Goal: Transaction & Acquisition: Purchase product/service

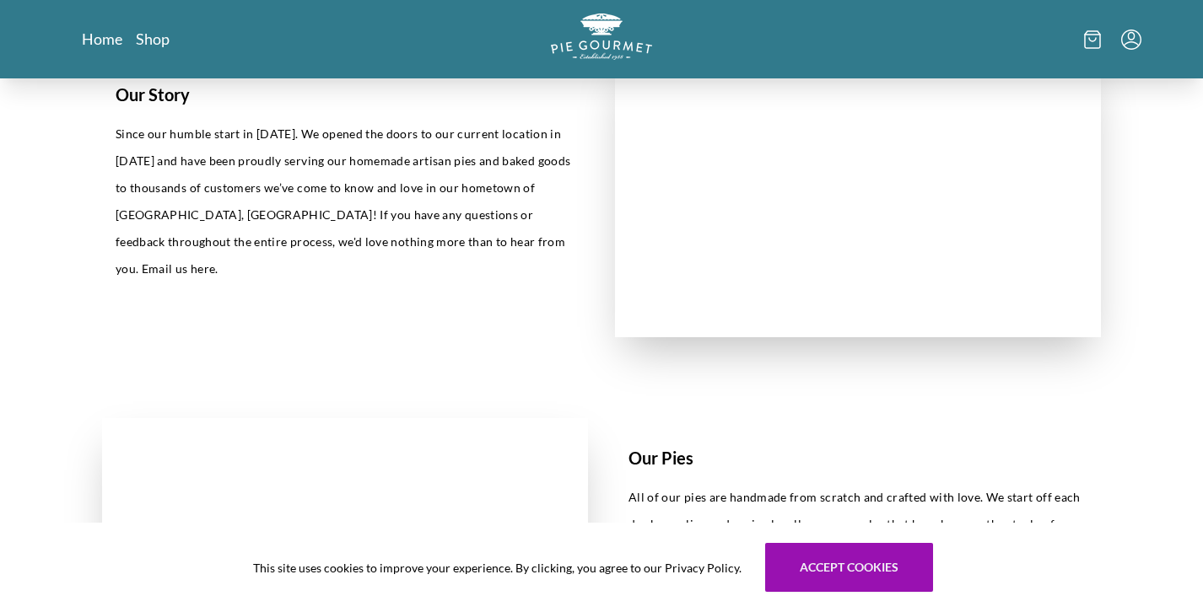
scroll to position [484, 0]
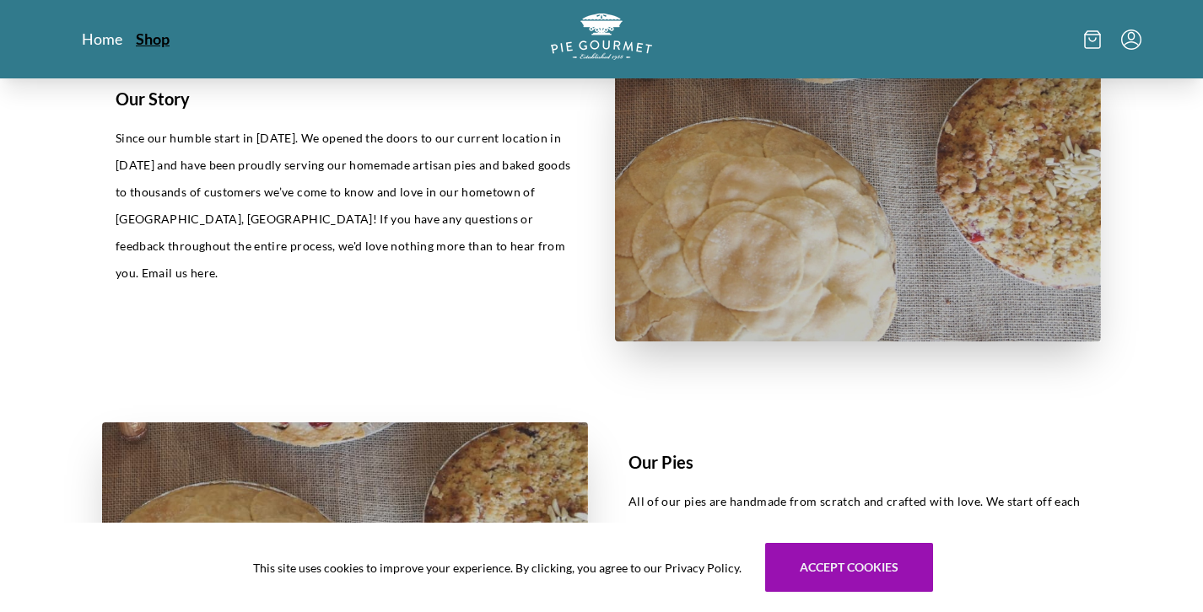
click at [159, 38] on link "Shop" at bounding box center [153, 39] width 34 height 20
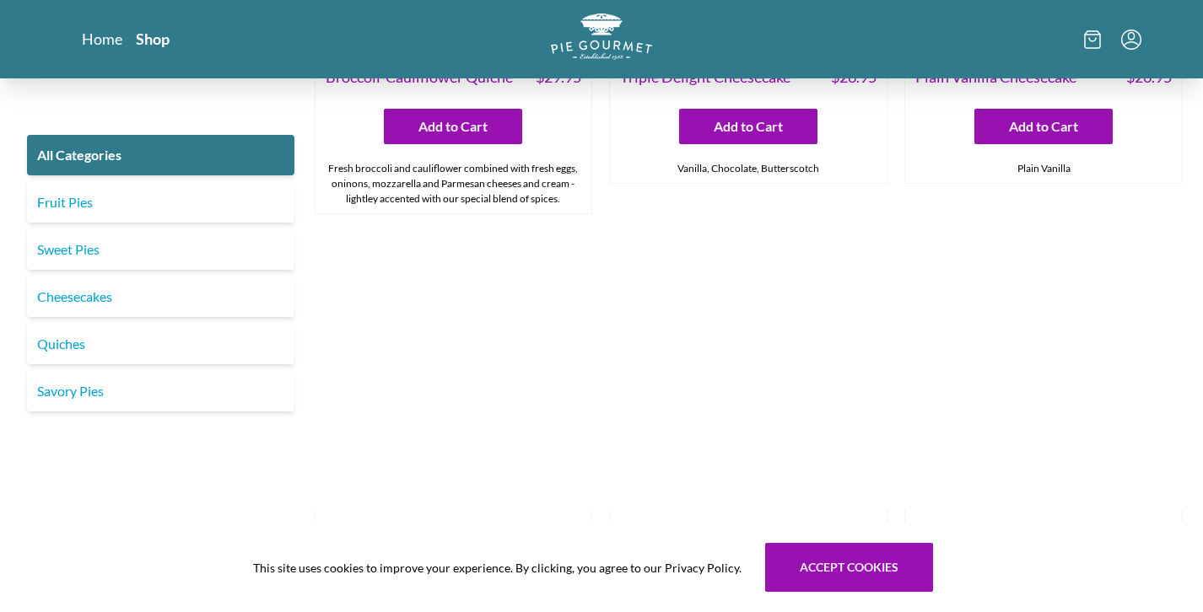
scroll to position [3098, 0]
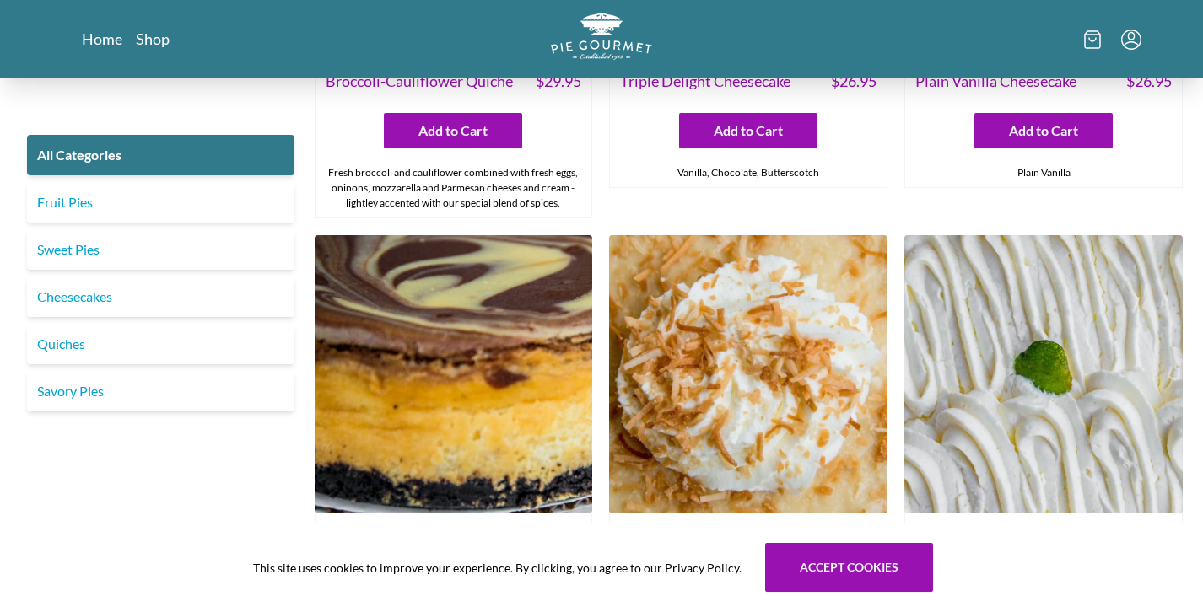
click at [1054, 367] on img at bounding box center [1043, 374] width 278 height 278
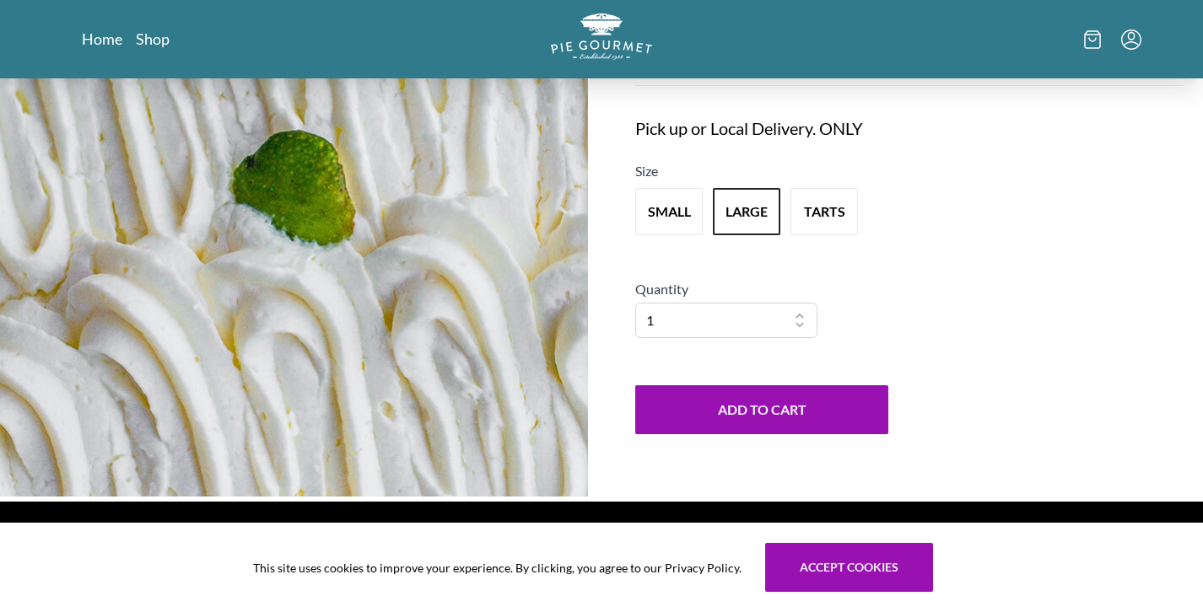
scroll to position [171, 0]
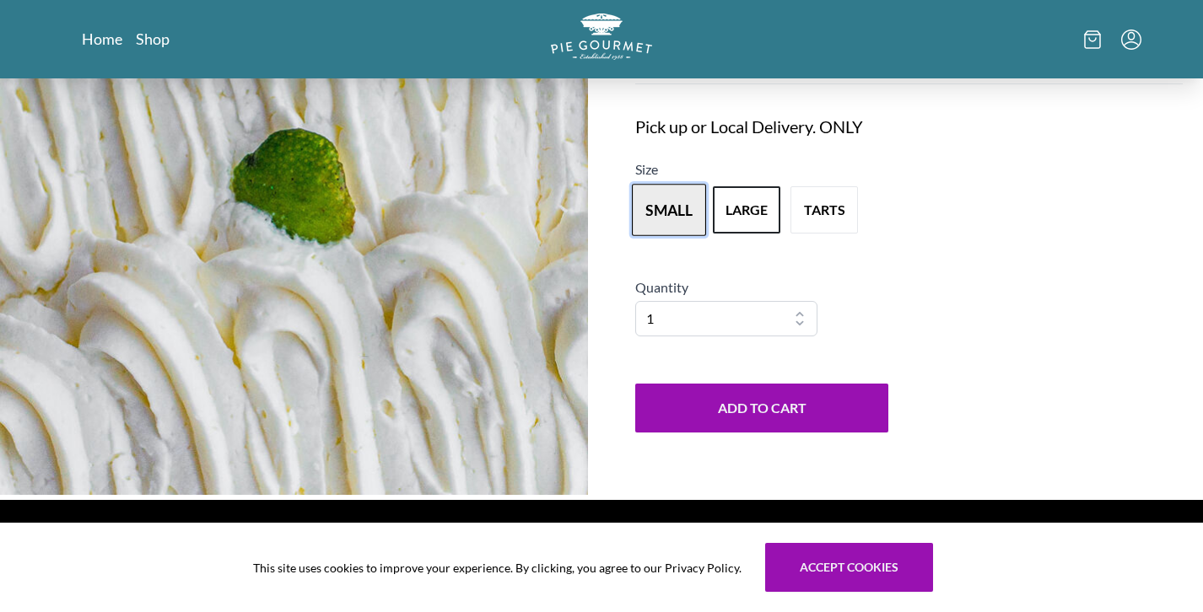
click at [675, 205] on button "small" at bounding box center [669, 210] width 74 height 52
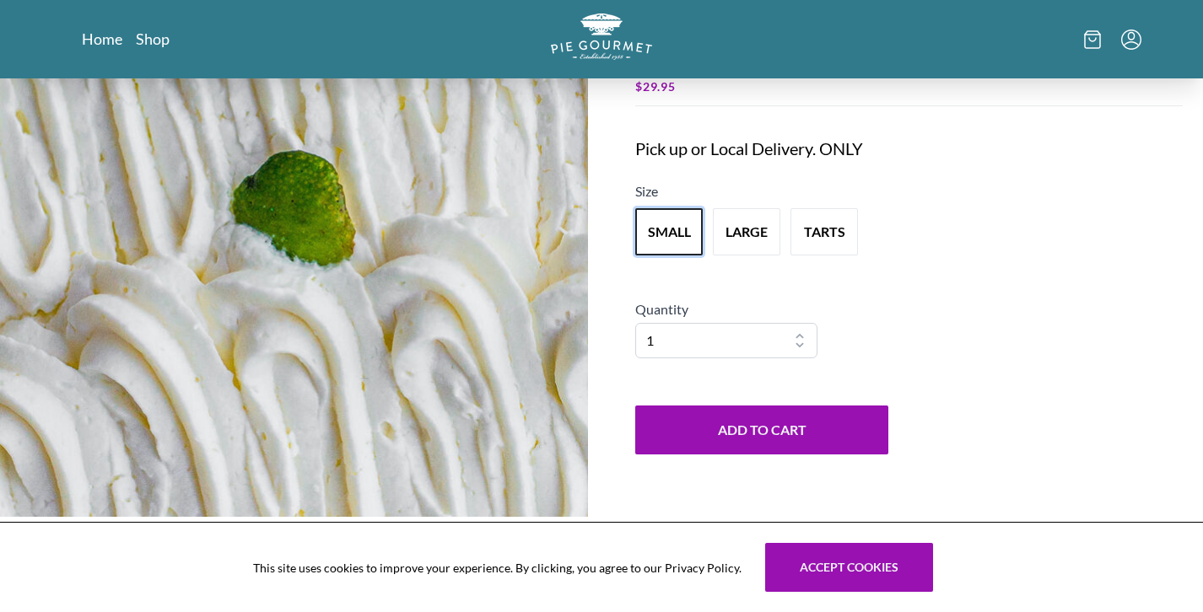
scroll to position [178, 0]
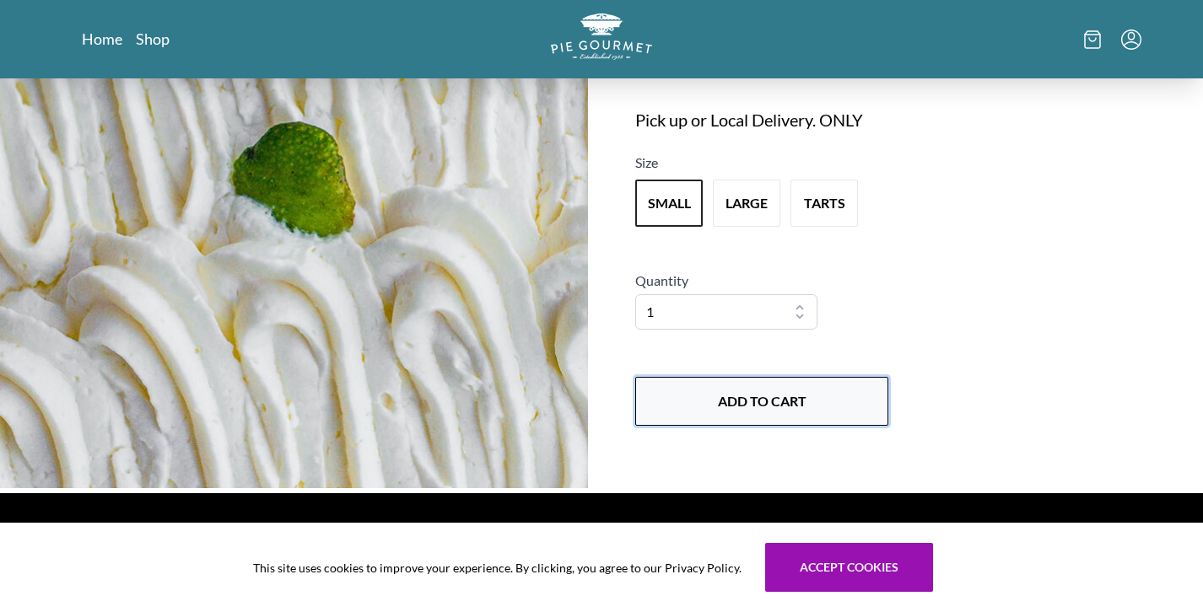
click at [763, 407] on button "Add to Cart" at bounding box center [761, 401] width 253 height 49
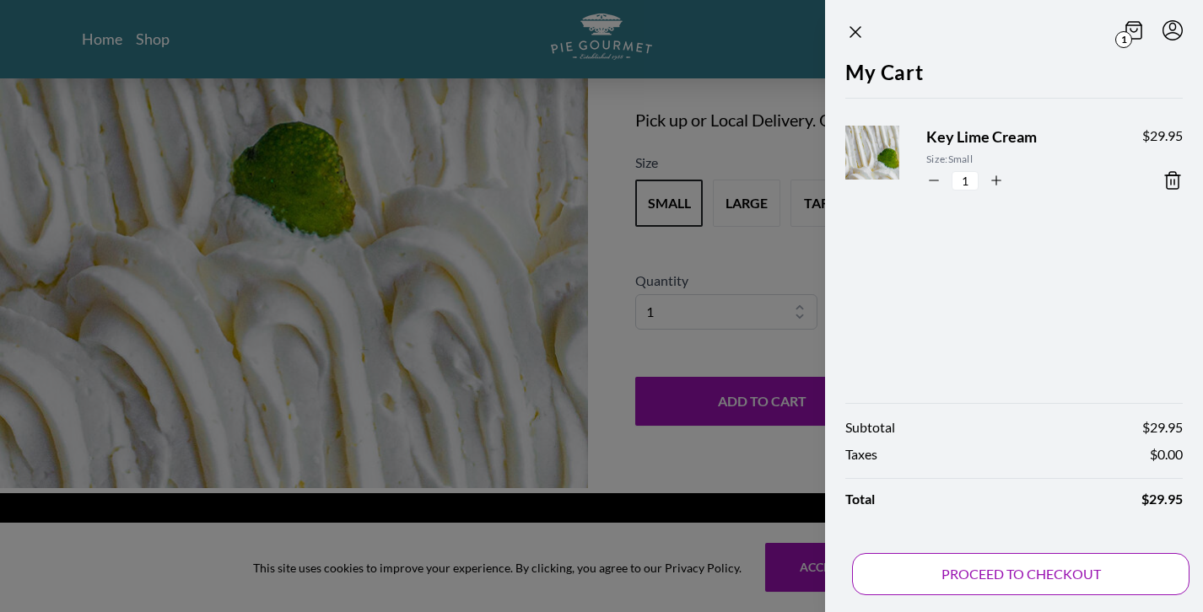
click at [954, 571] on button "PROCEED TO CHECKOUT" at bounding box center [1020, 574] width 337 height 42
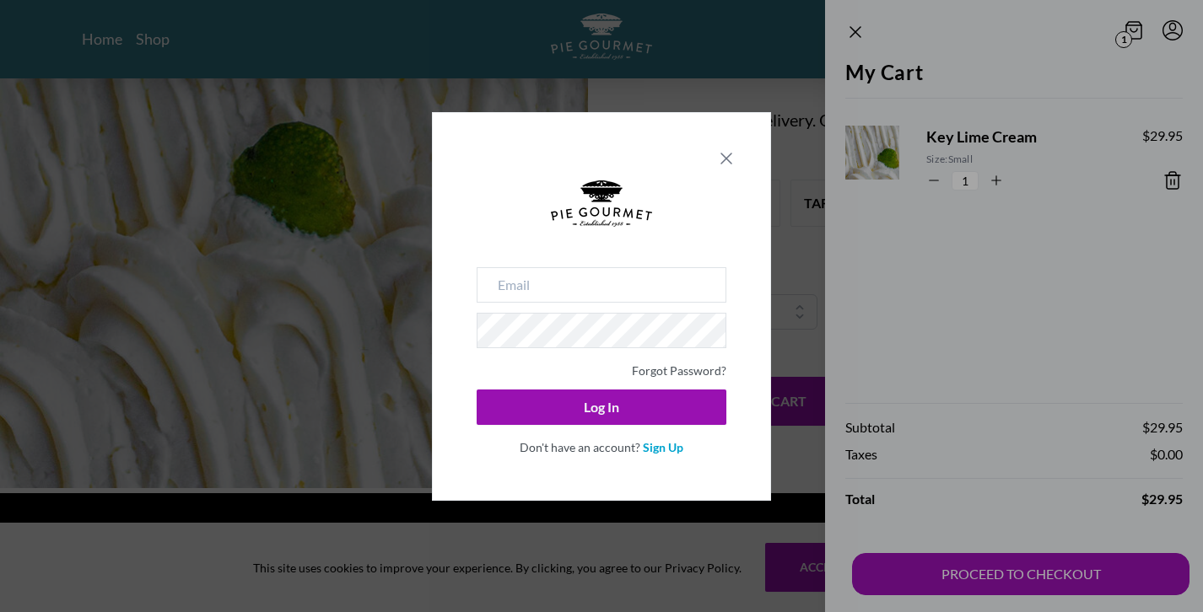
click at [728, 154] on icon "Close panel" at bounding box center [726, 158] width 20 height 20
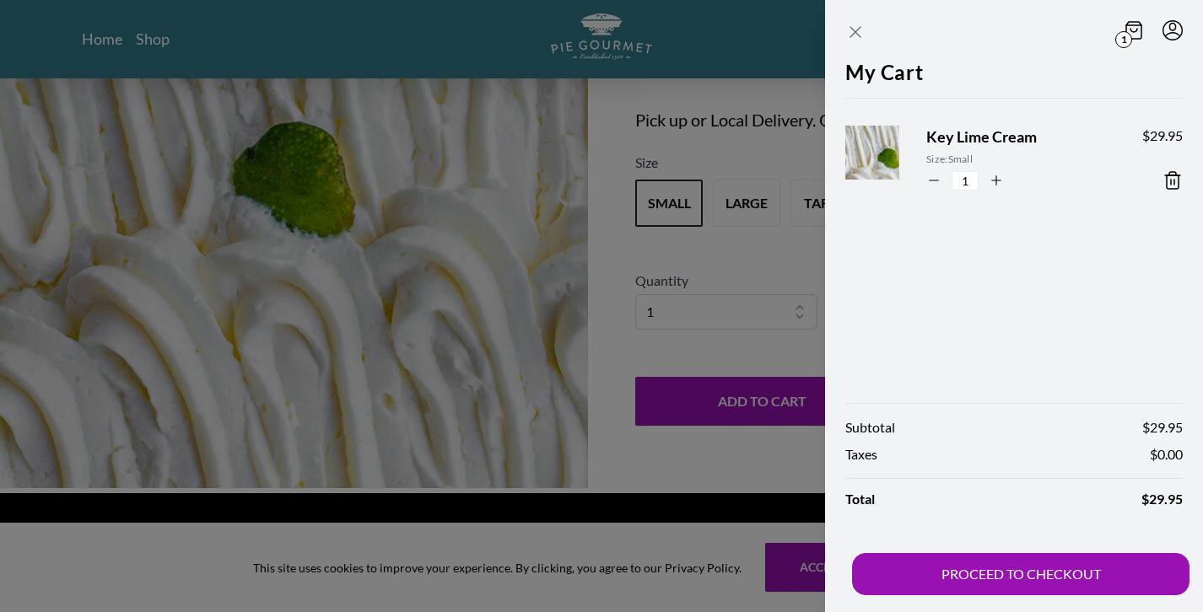
click at [855, 30] on icon "Close panel" at bounding box center [855, 32] width 20 height 20
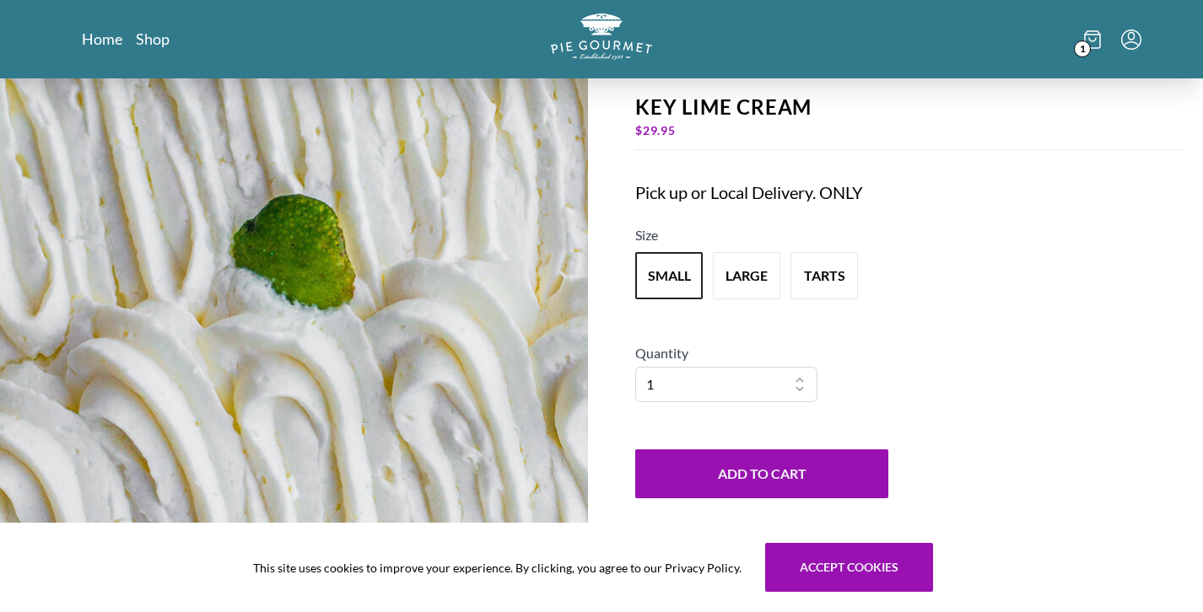
scroll to position [0, 0]
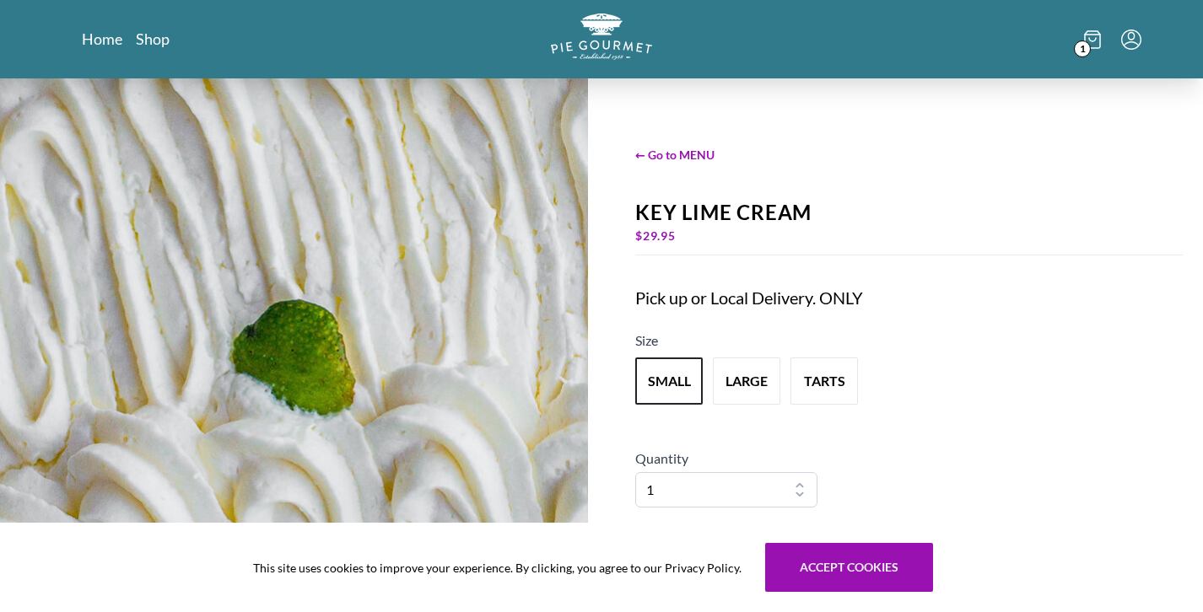
click at [1086, 40] on span "1" at bounding box center [1082, 48] width 17 height 17
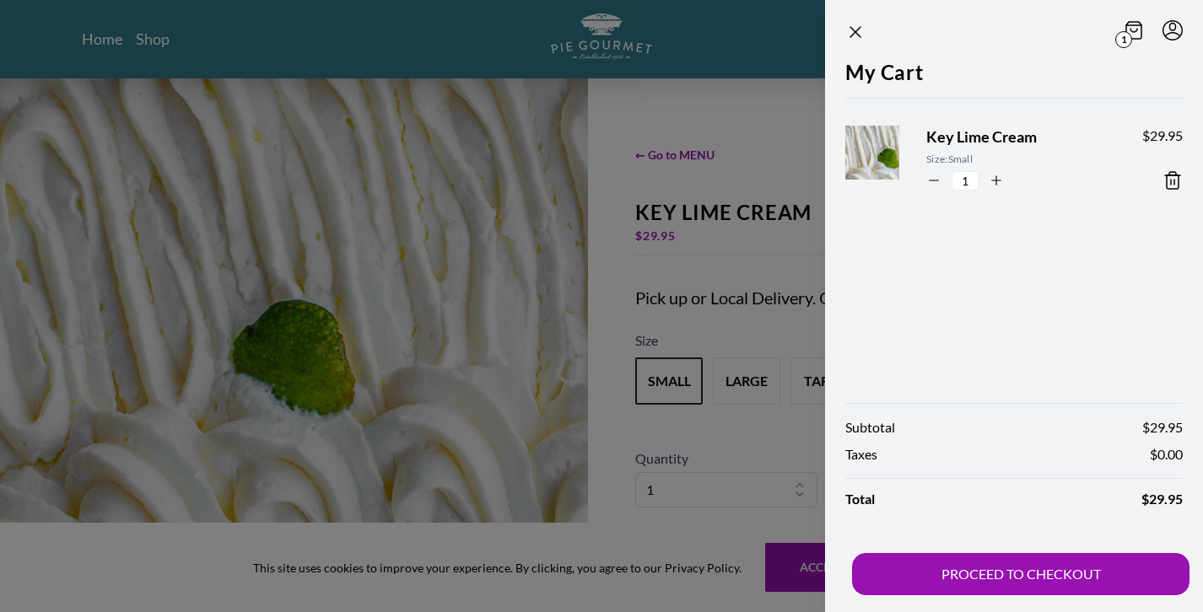
click at [1174, 178] on icon at bounding box center [1172, 180] width 20 height 20
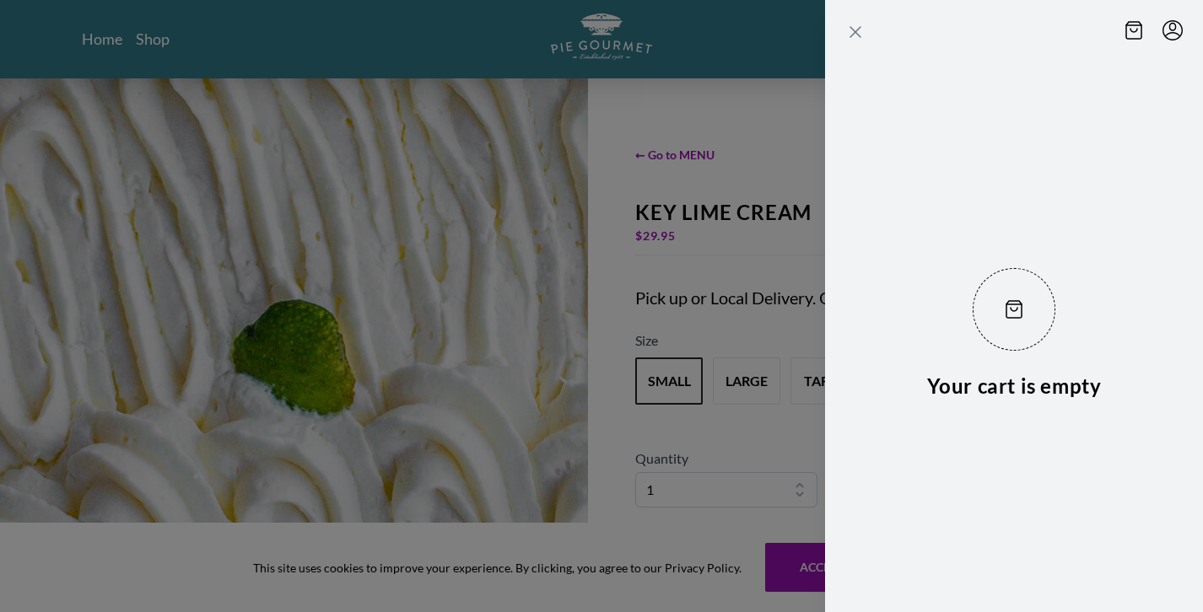
click at [855, 25] on icon "Close panel" at bounding box center [855, 32] width 20 height 20
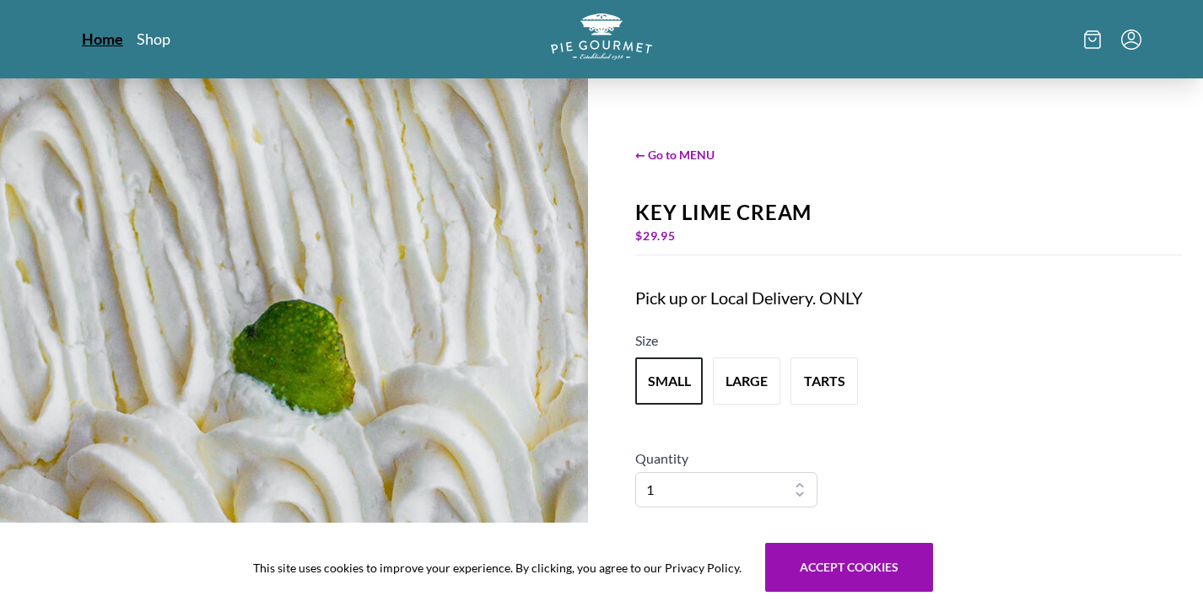
click at [91, 41] on link "Home" at bounding box center [102, 39] width 41 height 20
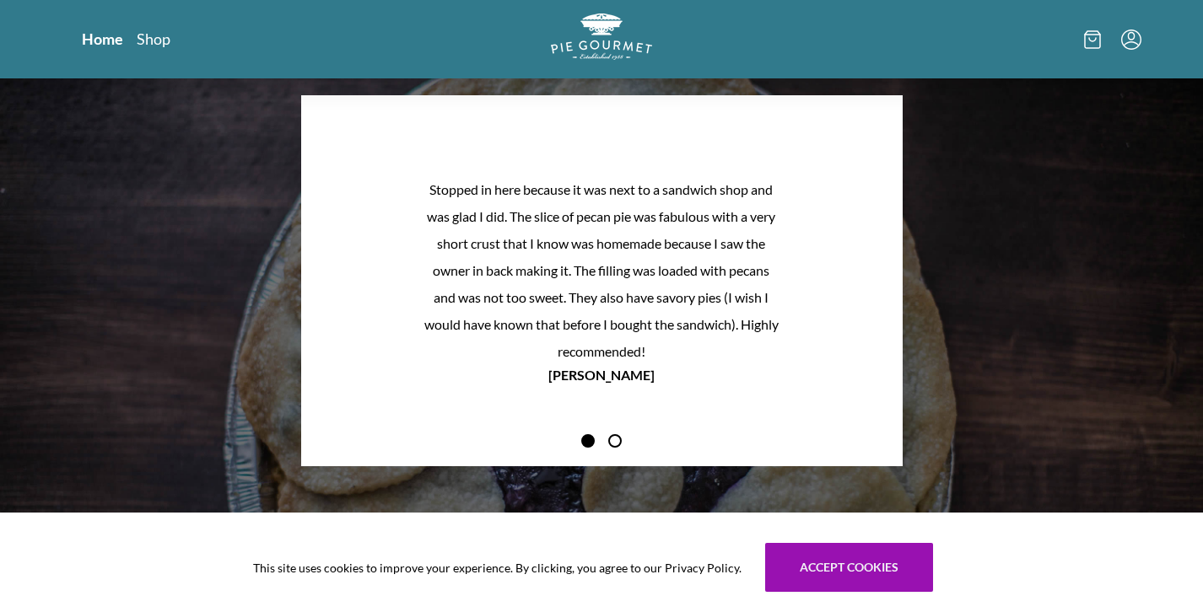
scroll to position [1416, 0]
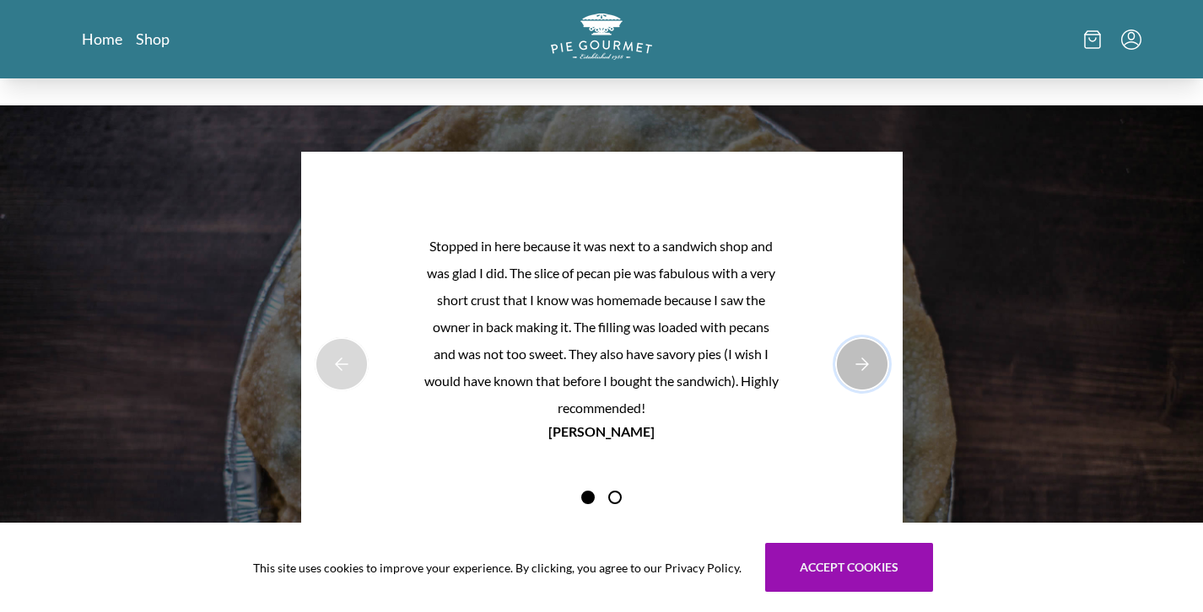
click at [871, 361] on button "Next Product Image" at bounding box center [862, 364] width 54 height 54
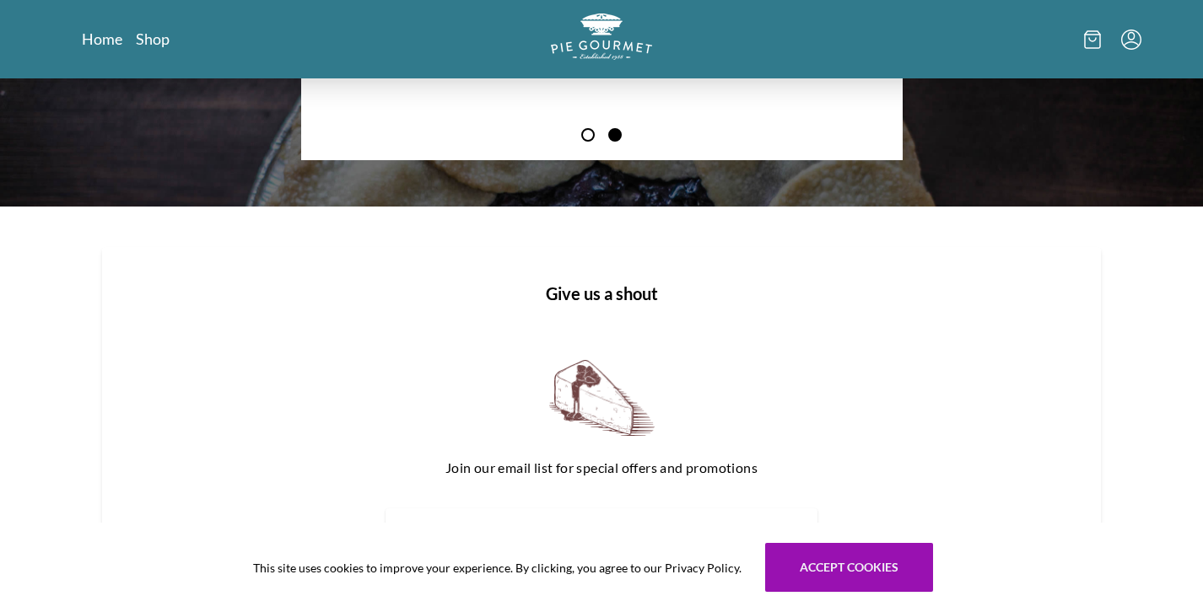
scroll to position [2076, 0]
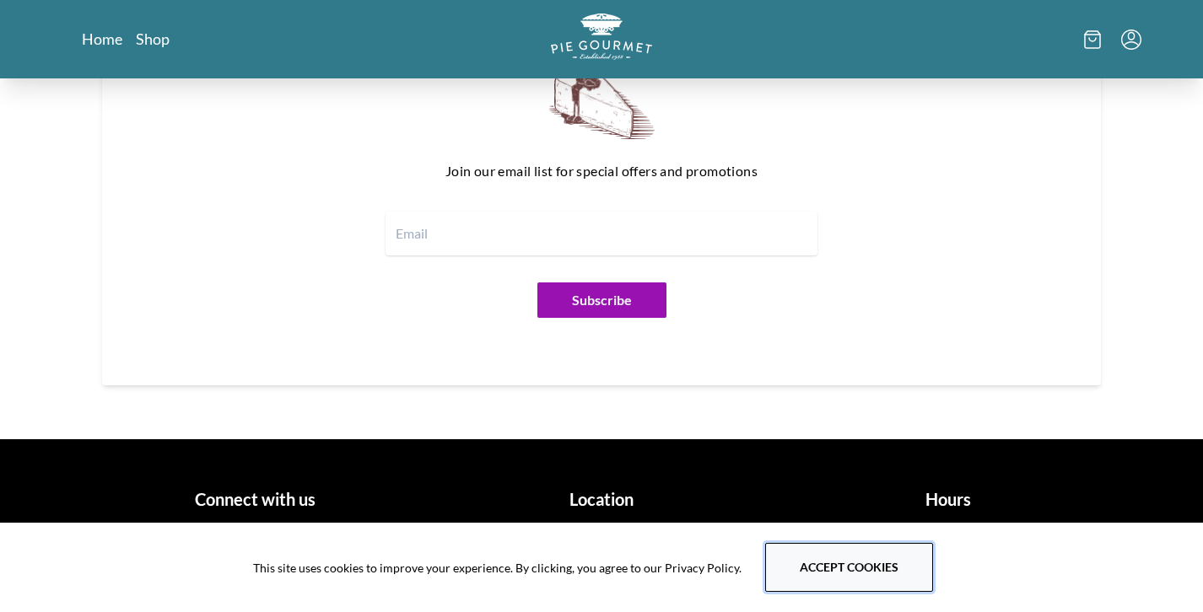
click at [876, 568] on button "Accept cookies" at bounding box center [849, 567] width 168 height 49
